Goal: Task Accomplishment & Management: Manage account settings

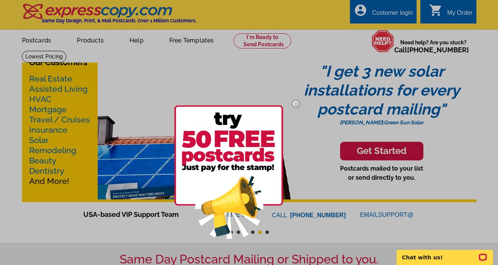
click at [394, 8] on div at bounding box center [249, 132] width 498 height 265
click at [296, 102] on img at bounding box center [296, 104] width 22 height 22
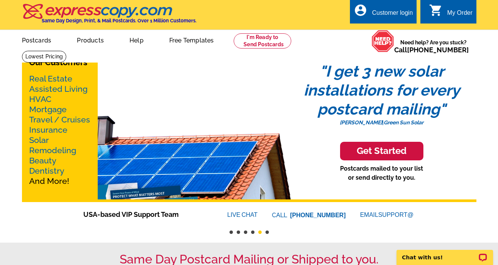
click at [387, 8] on div "account_circle Customer login" at bounding box center [383, 12] width 67 height 24
click at [377, 9] on div "Customer login" at bounding box center [392, 14] width 41 height 11
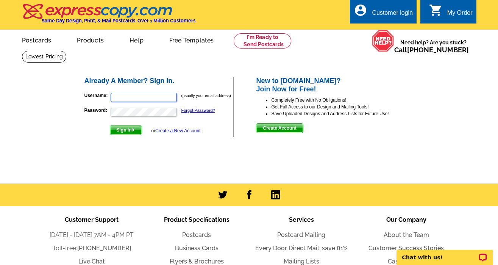
click at [166, 98] on input "Username:" at bounding box center [144, 97] width 66 height 9
click at [147, 99] on input "jenpetreccia@grmail.com" at bounding box center [144, 97] width 66 height 9
type input "jenpetreccia@gmail.com"
click at [110, 125] on button "Sign In" at bounding box center [126, 130] width 32 height 10
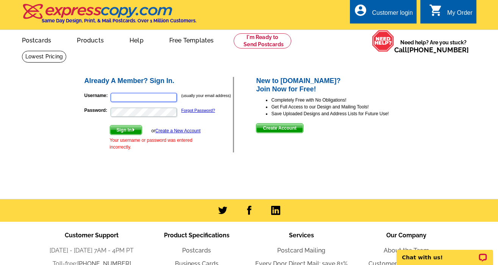
click at [162, 97] on input "Username:" at bounding box center [144, 97] width 66 height 9
type input "jenpetreccia@gmail.com"
click at [134, 132] on span "Sign In" at bounding box center [125, 129] width 31 height 9
